Goal: Information Seeking & Learning: Find specific fact

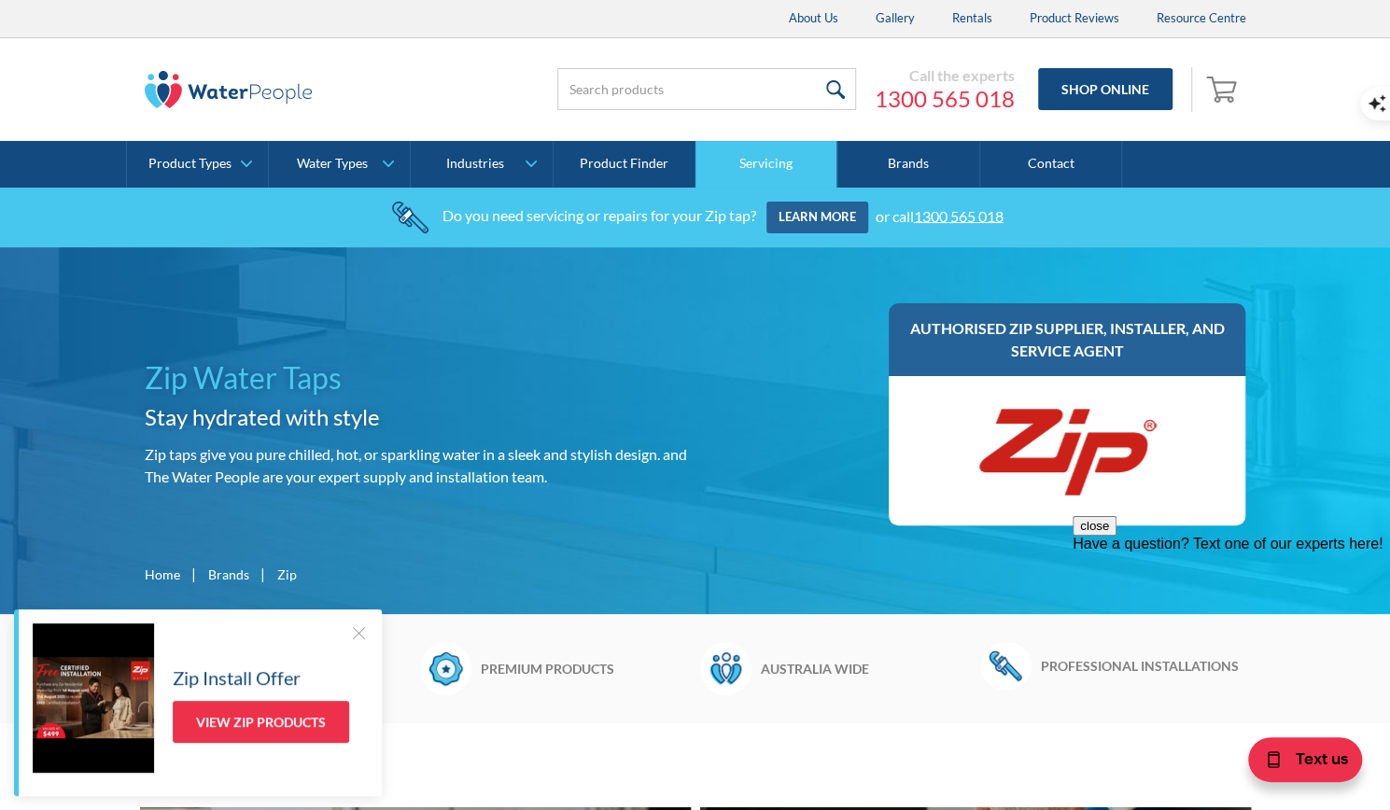
click at [775, 161] on link "Servicing" at bounding box center [766, 164] width 142 height 47
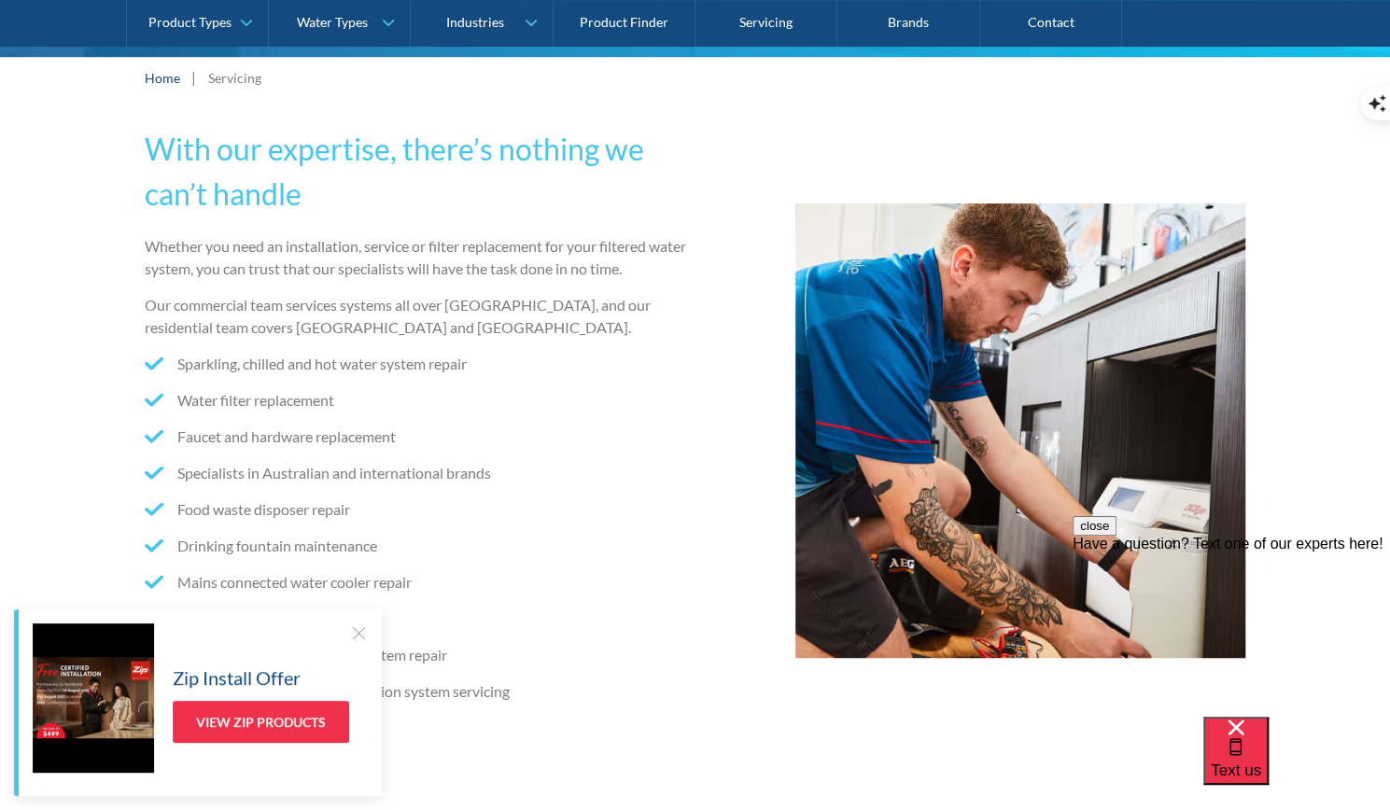
scroll to position [280, 0]
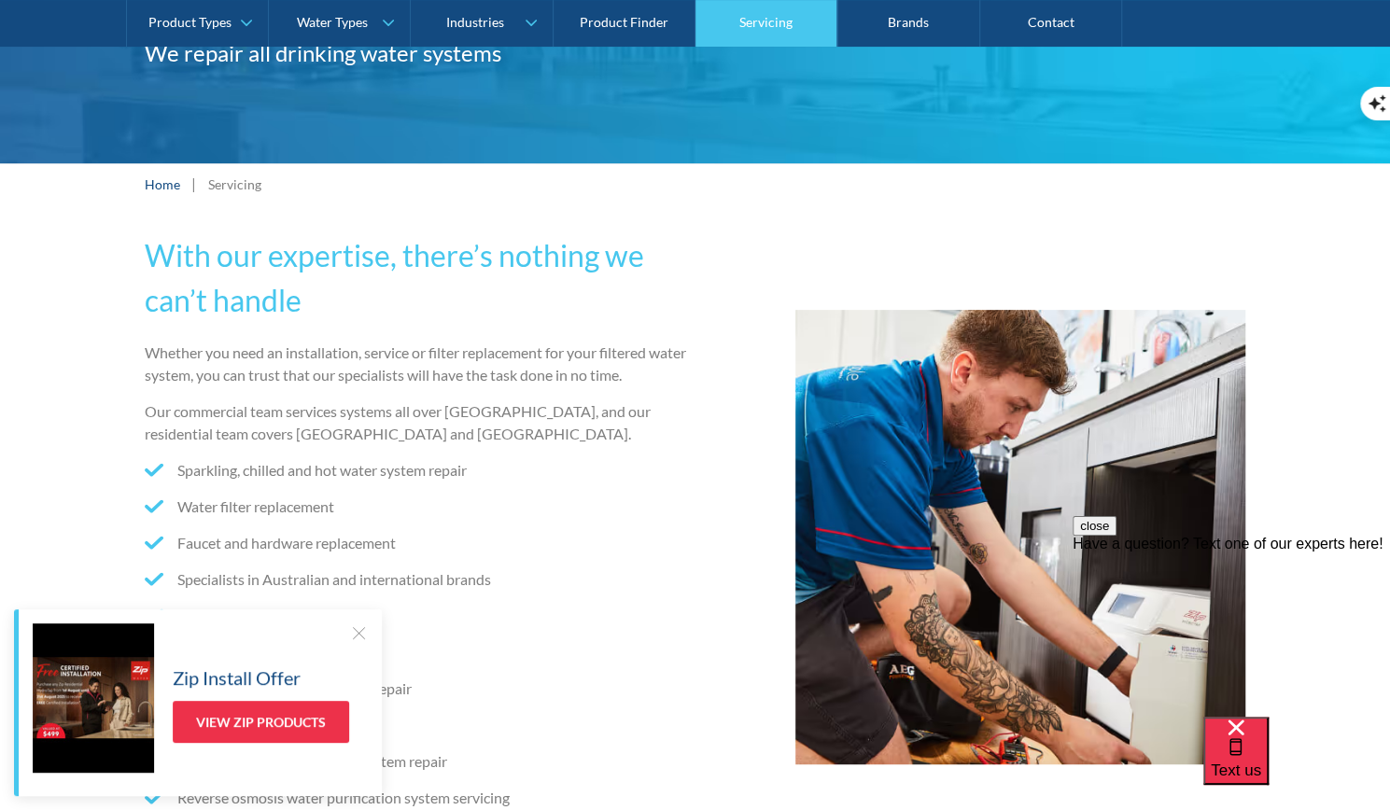
click at [771, 21] on link "Servicing" at bounding box center [766, 23] width 142 height 47
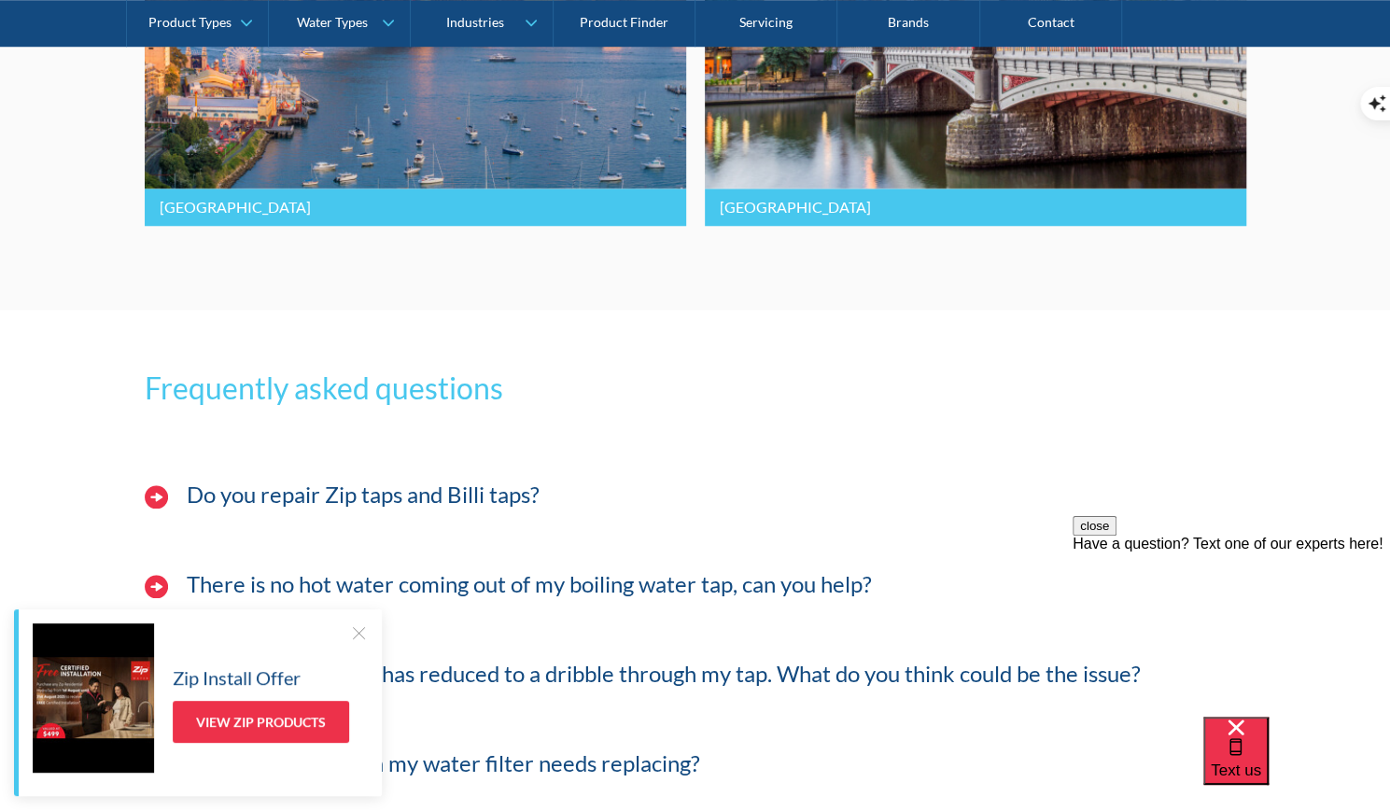
scroll to position [5133, 0]
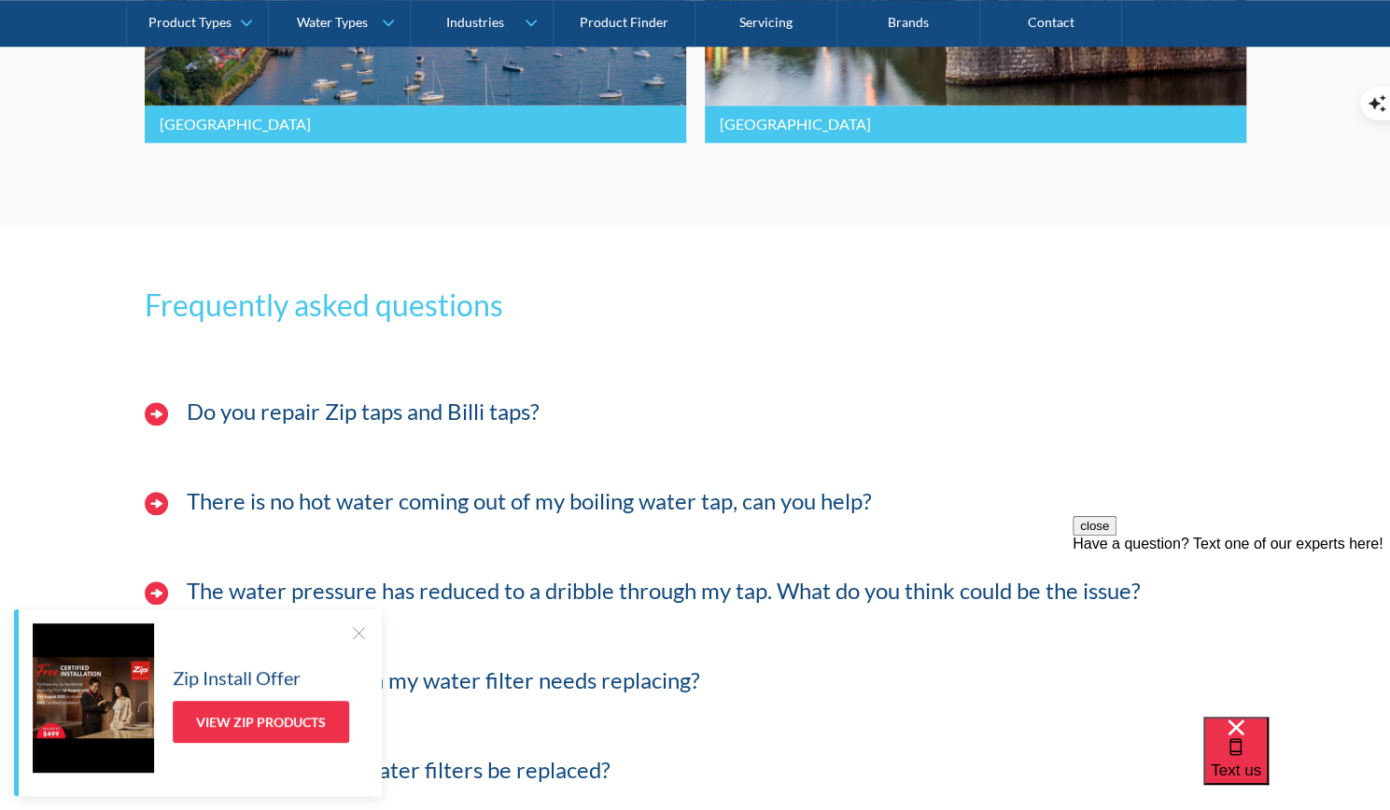
click at [394, 415] on h4 "Do you repair Zip taps and Billi taps?" at bounding box center [363, 412] width 353 height 27
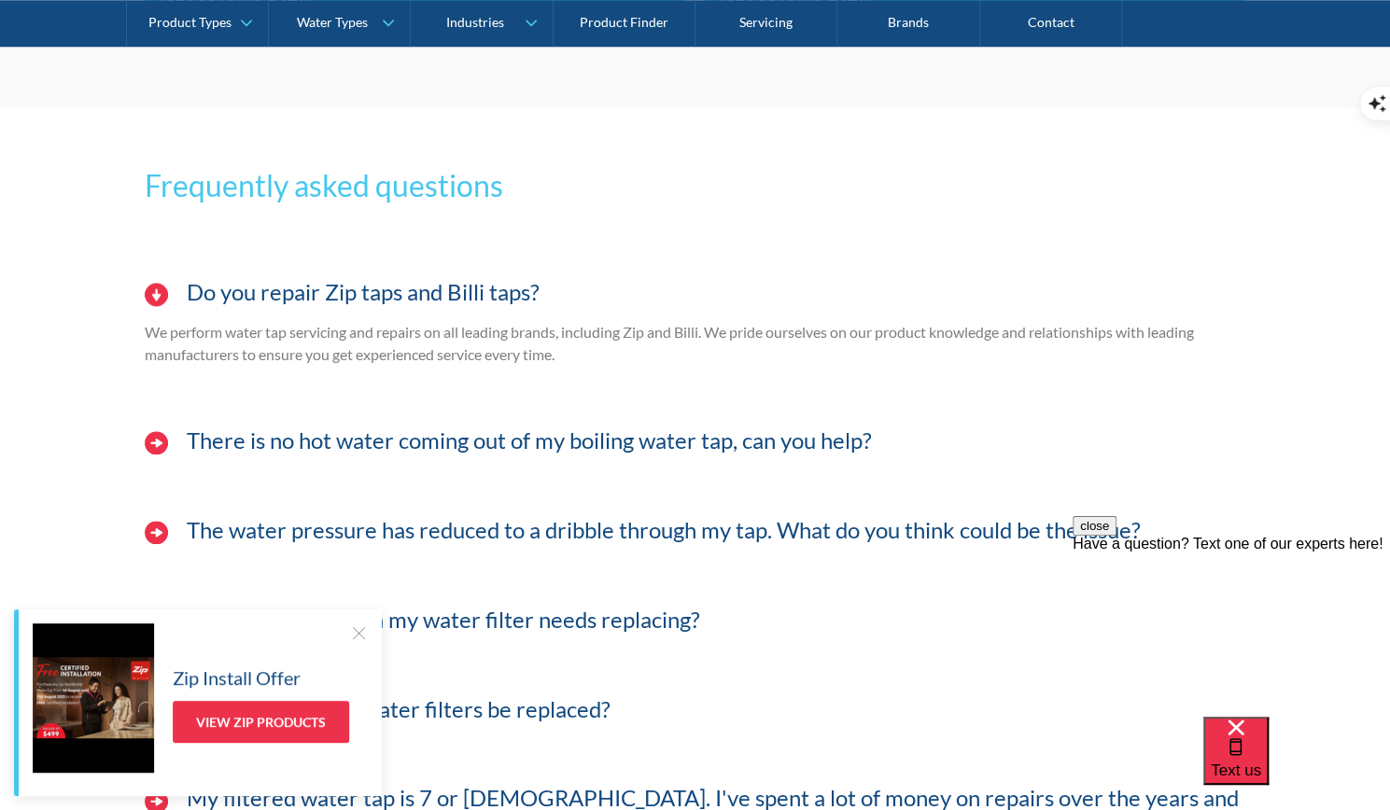
scroll to position [5320, 0]
